Goal: Task Accomplishment & Management: Manage account settings

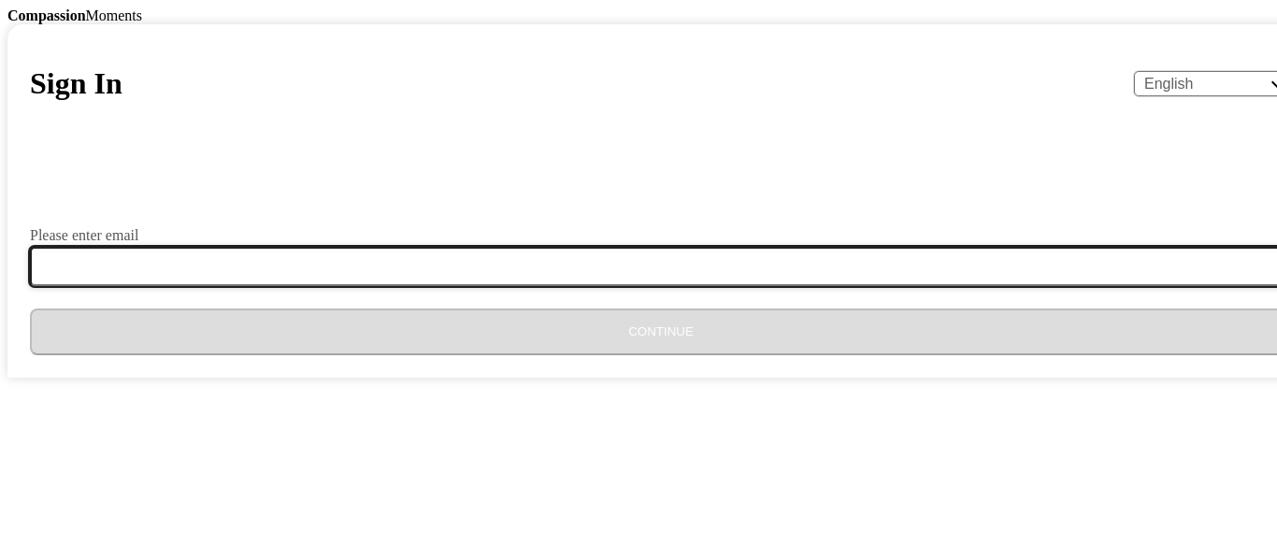
click at [550, 286] on input "Please enter email" at bounding box center [672, 266] width 1284 height 39
type input "[EMAIL_ADDRESS][DOMAIN_NAME]"
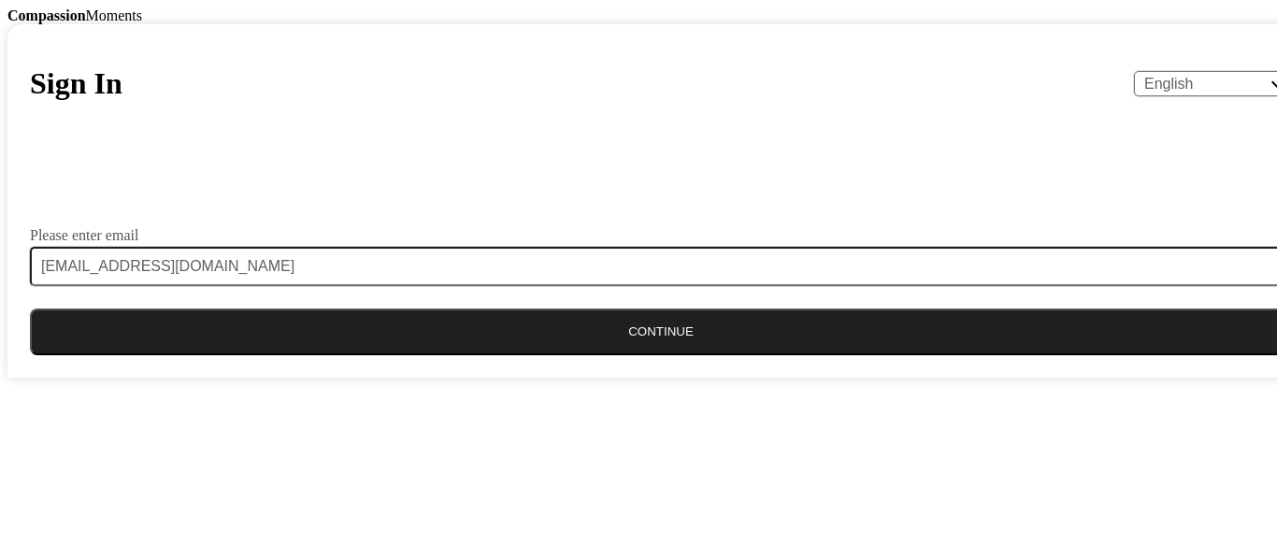
click at [656, 355] on button "Continue" at bounding box center [661, 331] width 1262 height 47
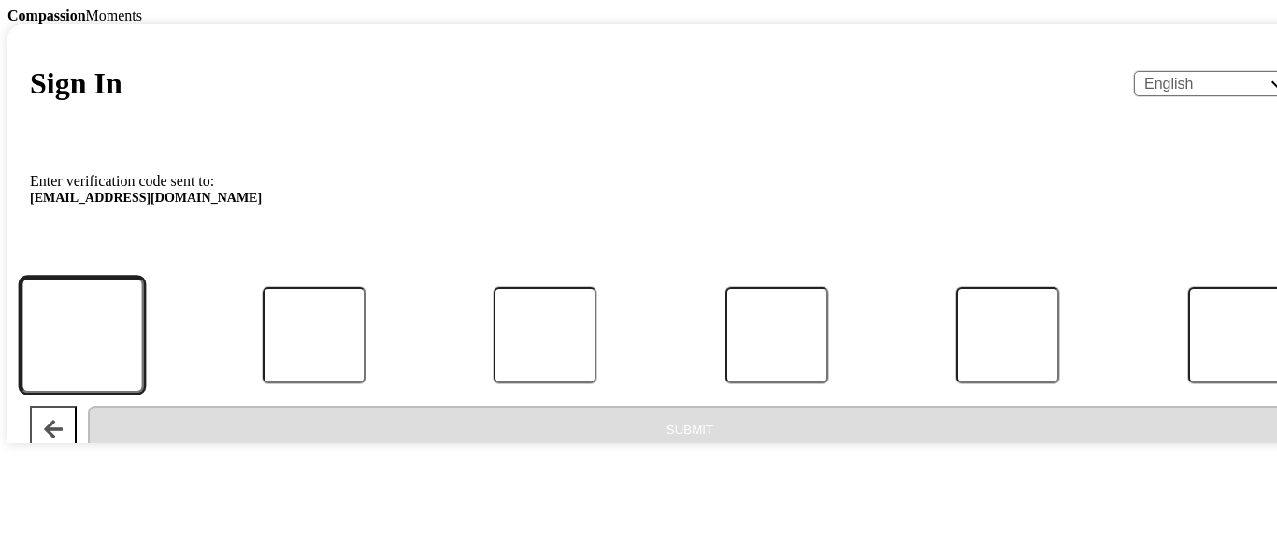
click at [144, 394] on input "Code" at bounding box center [82, 336] width 123 height 116
type input "5"
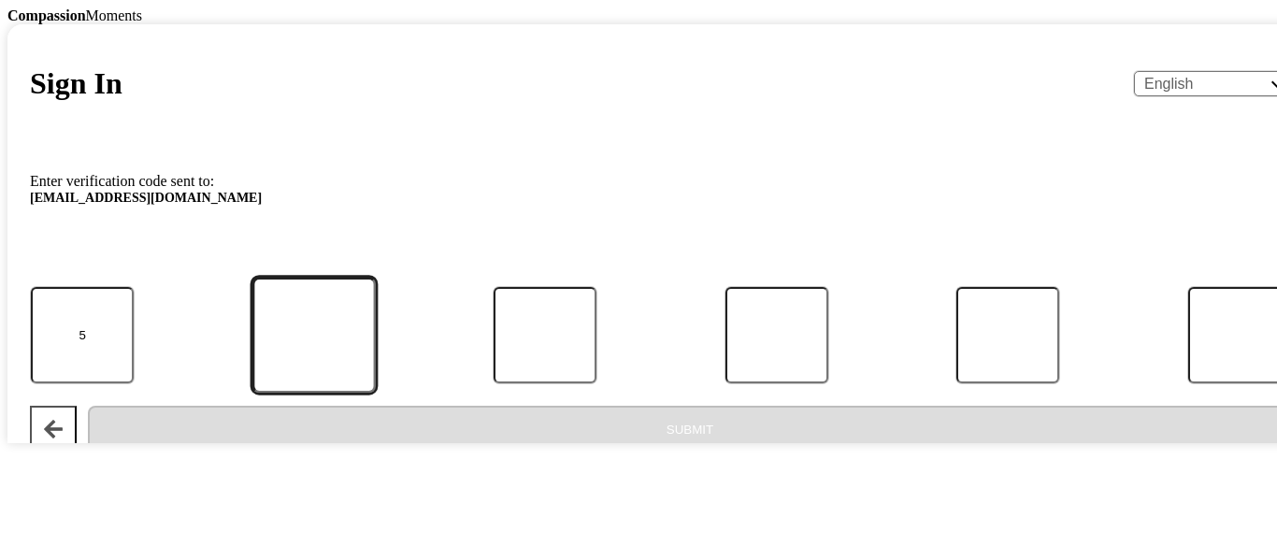
type input "3"
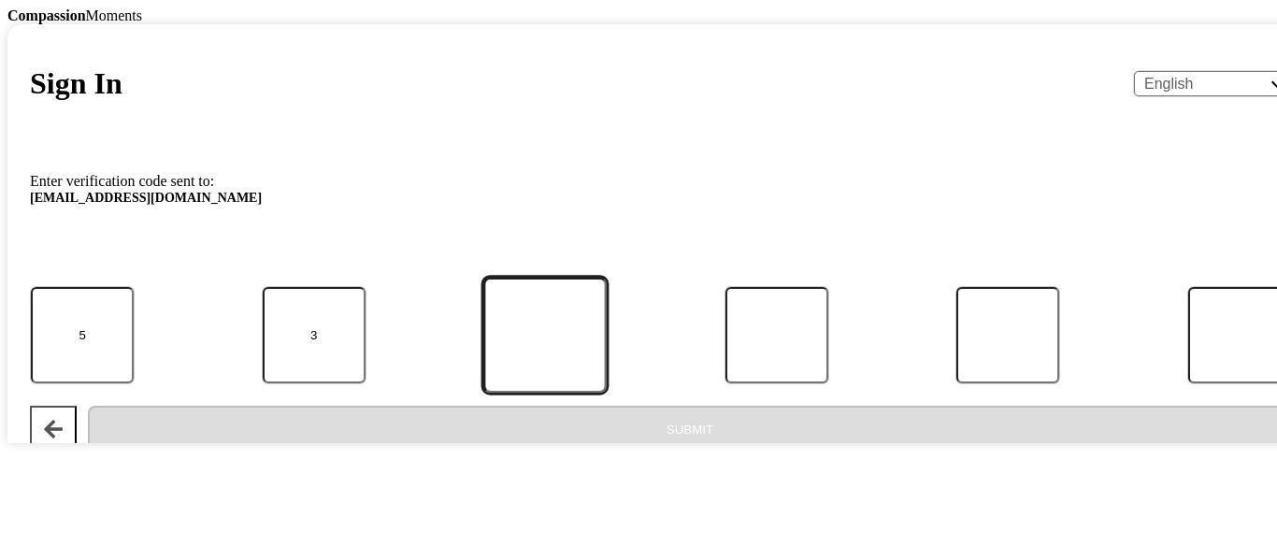
type input "2"
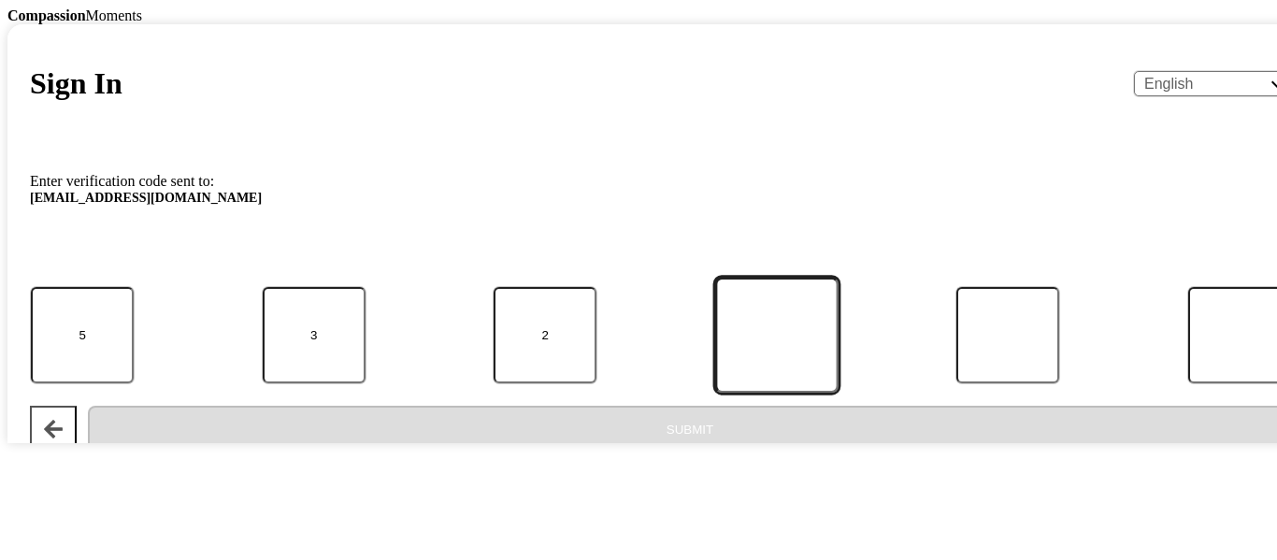
type input "1"
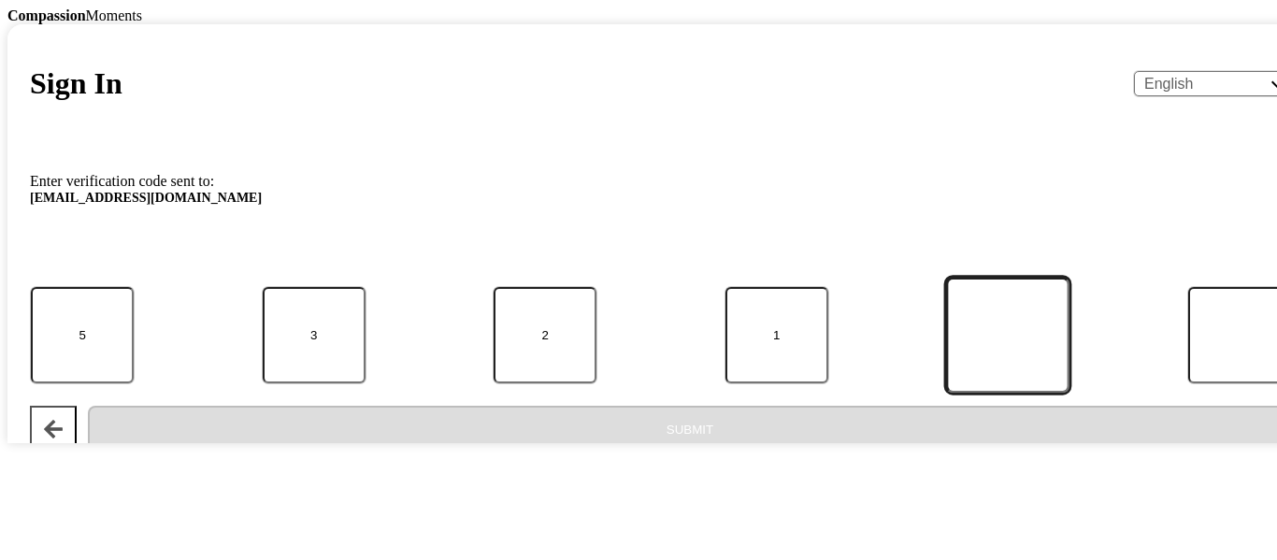
type input "9"
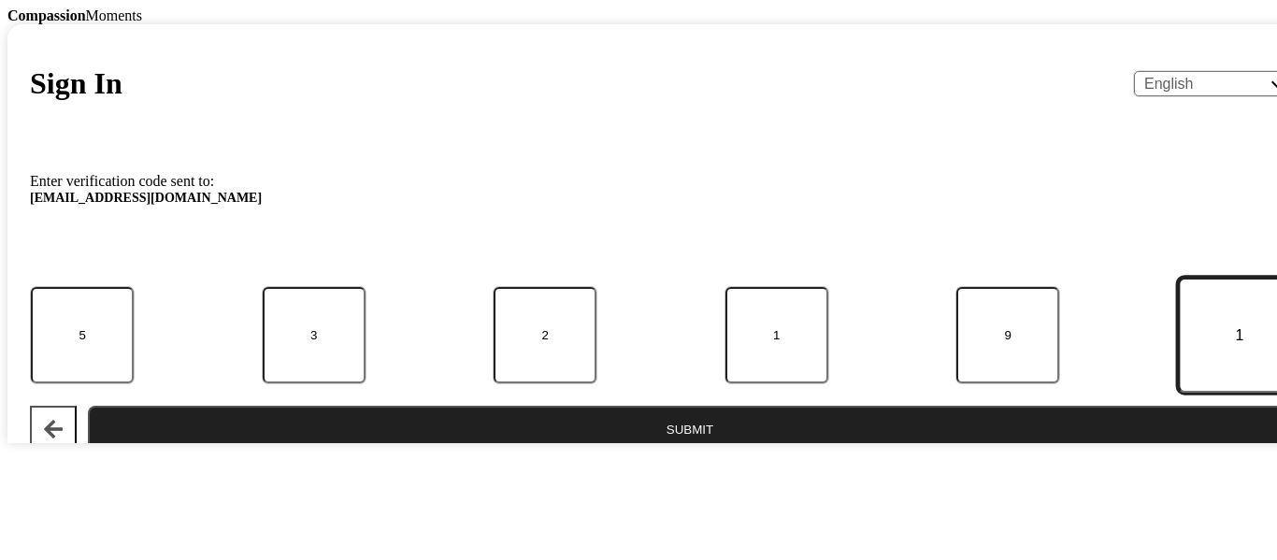
type input "1"
click at [645, 452] on button "Submit" at bounding box center [690, 429] width 1204 height 47
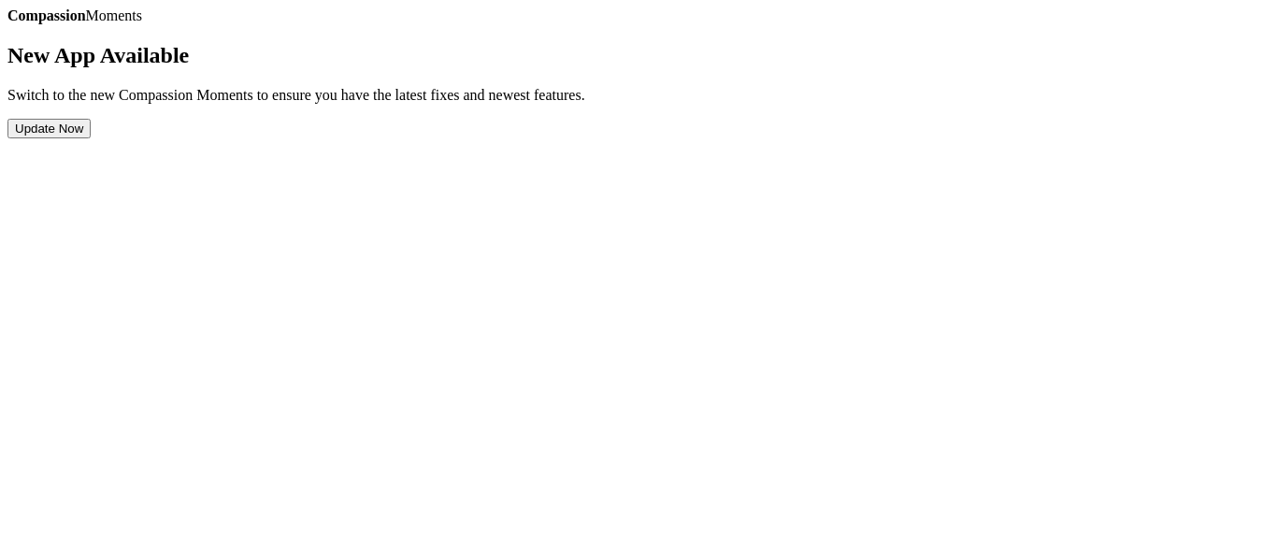
click at [91, 138] on button "Update Now" at bounding box center [48, 129] width 83 height 20
